Goal: Feedback & Contribution: Submit feedback/report problem

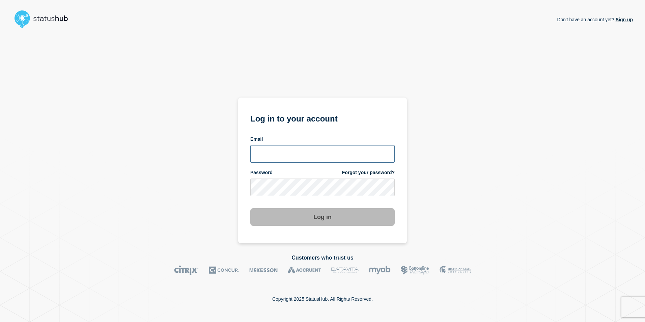
type input "hugh.wooller@uwe.ac.uk"
click at [314, 217] on button "Log in" at bounding box center [322, 217] width 144 height 18
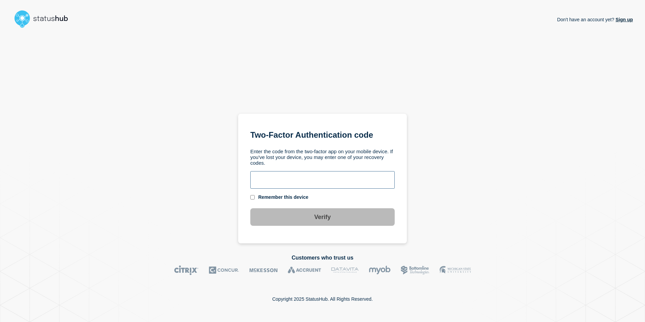
click at [302, 180] on input "text" at bounding box center [322, 180] width 144 height 18
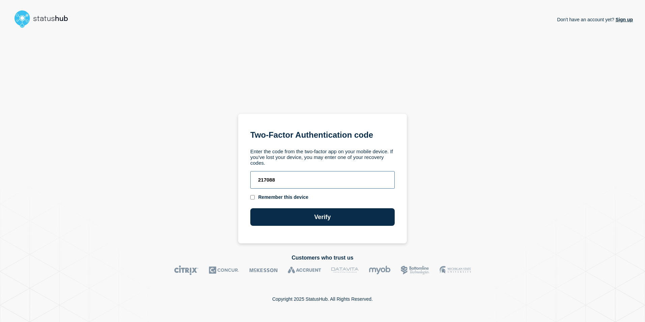
type input "217088"
click at [250, 208] on button "Verify" at bounding box center [322, 217] width 144 height 18
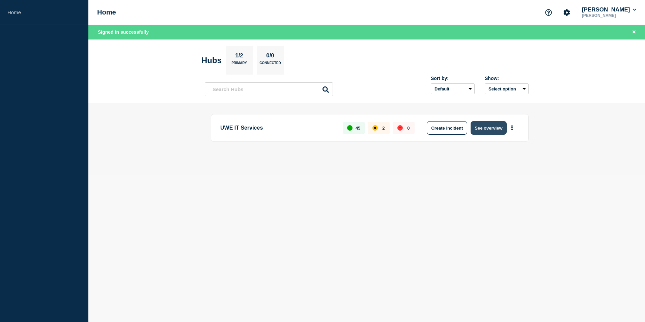
click at [479, 127] on button "See overview" at bounding box center [488, 127] width 36 height 13
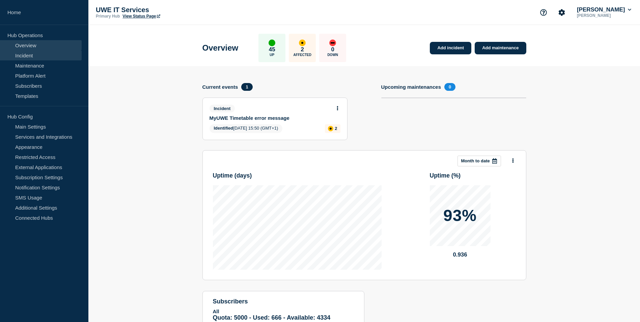
click at [26, 55] on link "Incident" at bounding box center [41, 55] width 82 height 10
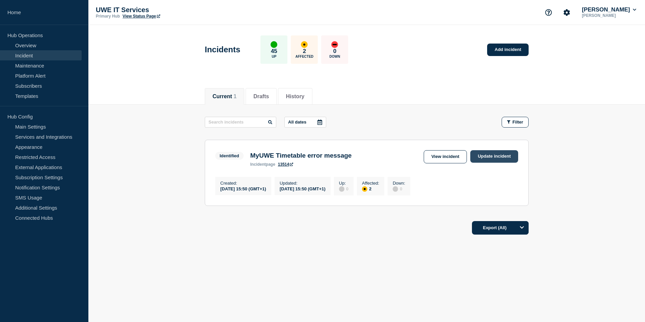
click at [490, 155] on link "Update incident" at bounding box center [494, 156] width 48 height 12
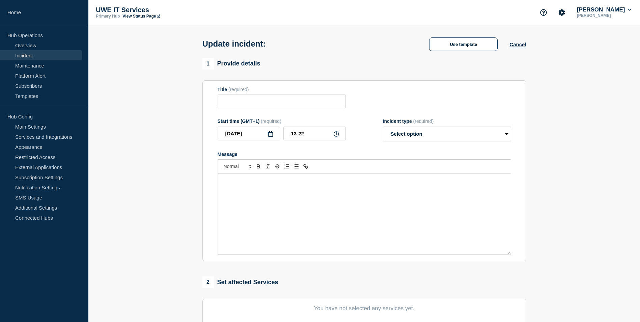
type input "MyUWE Timetable error message"
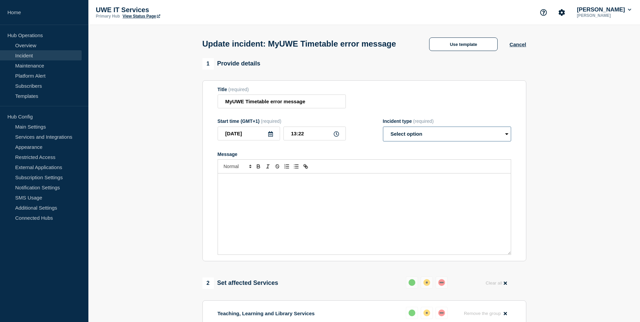
click at [504, 141] on select "Select option Investigating Identified Monitoring Resolved" at bounding box center [447, 133] width 128 height 15
select select "resolved"
click at [383, 139] on select "Select option Investigating Identified Monitoring Resolved" at bounding box center [447, 133] width 128 height 15
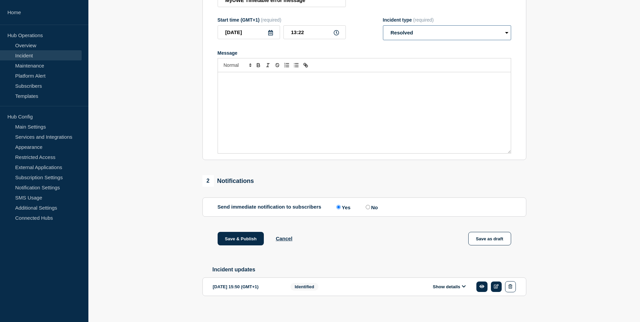
scroll to position [121, 0]
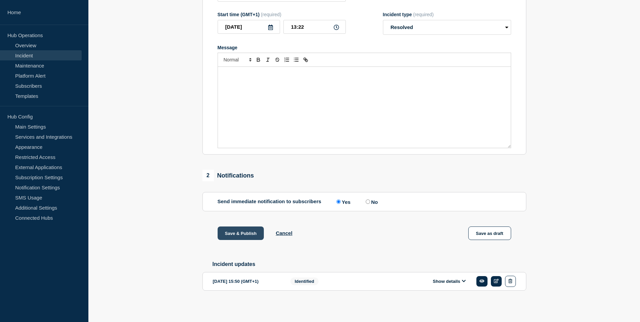
click at [244, 233] on button "Save & Publish" at bounding box center [240, 232] width 47 height 13
